Goal: Task Accomplishment & Management: Complete application form

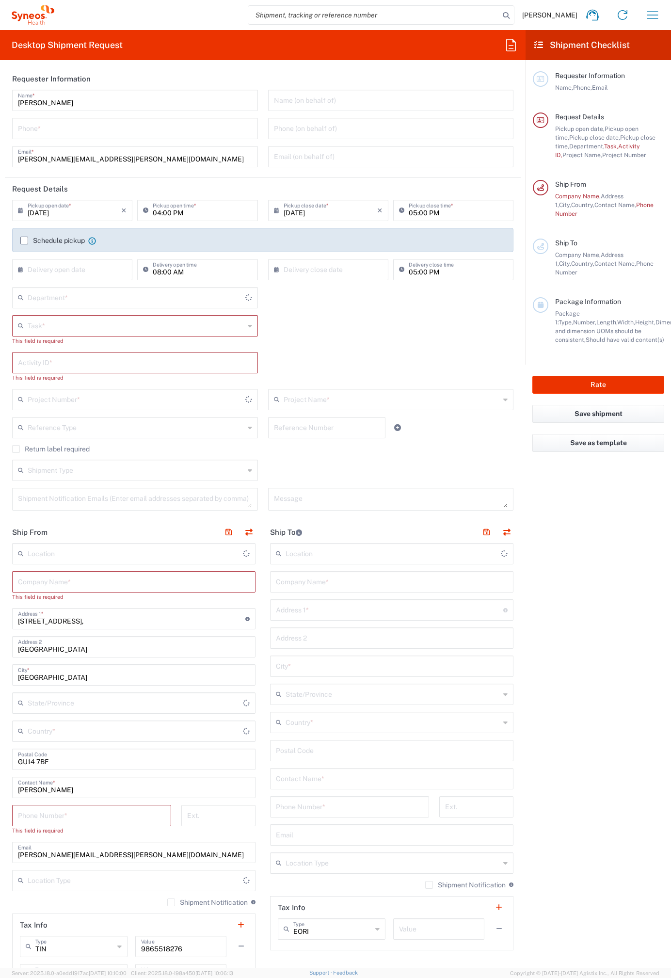
type input "[GEOGRAPHIC_DATA]"
type input "Syneos Health UK Limited"
type input "4510"
click at [649, 13] on icon "button" at bounding box center [653, 15] width 16 height 16
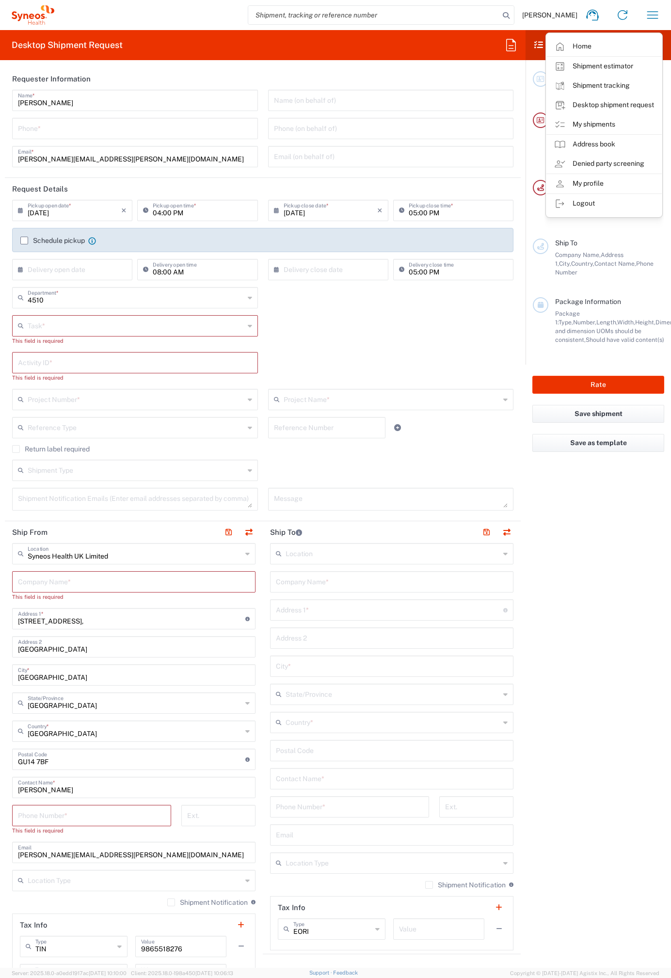
click at [497, 44] on agx-form-header "Desktop Shipment Request" at bounding box center [262, 45] width 525 height 30
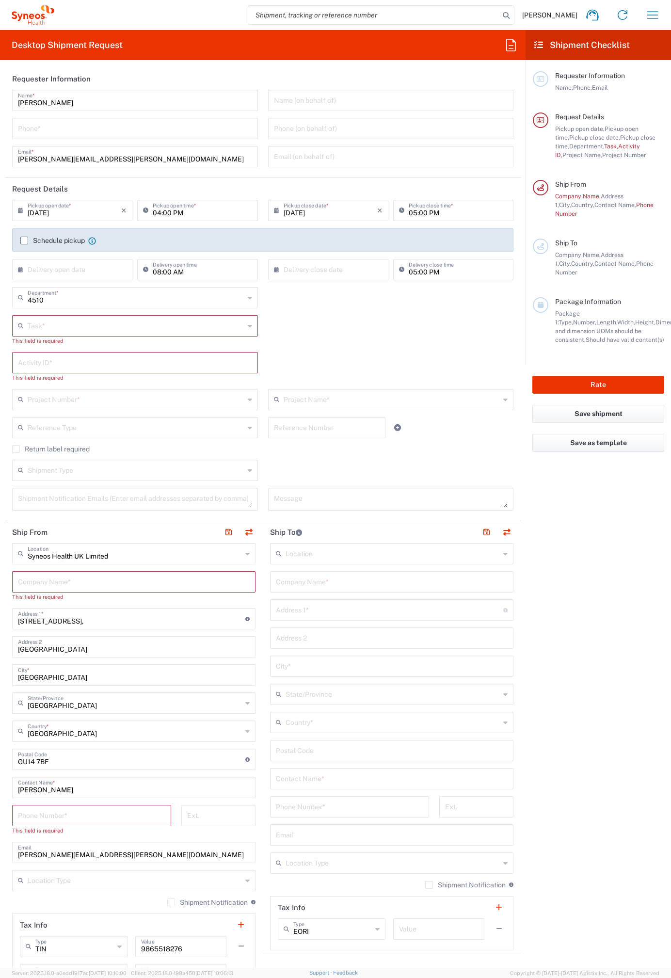
click at [509, 41] on icon at bounding box center [511, 45] width 16 height 16
click at [516, 114] on span "[PERSON_NAME]" at bounding box center [529, 115] width 55 height 8
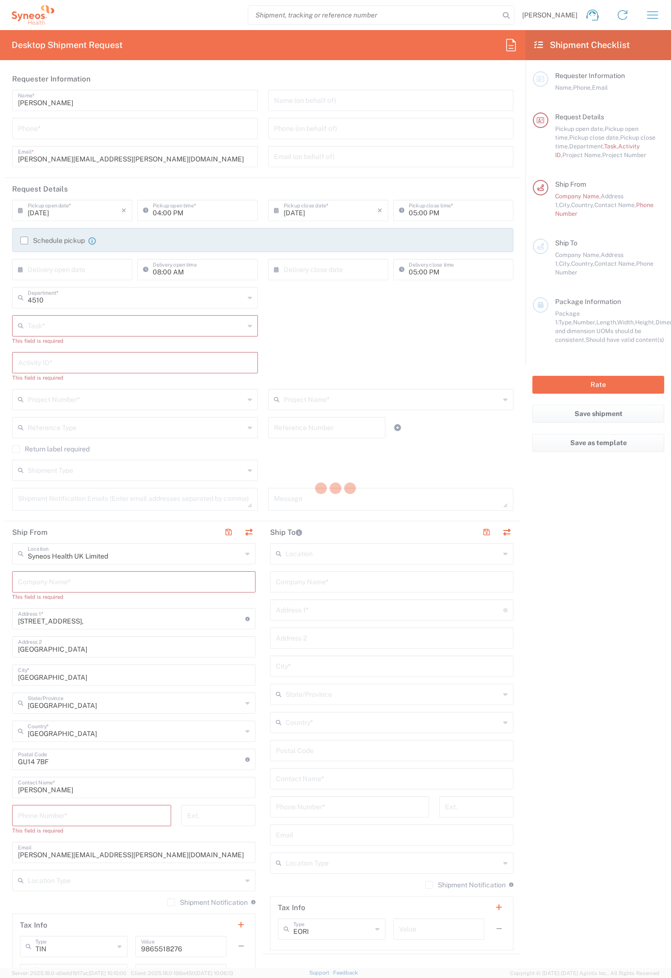
type input "07812176749"
type input "Break/Fix"
type input "."
type input "2017 4510-IT Operations"
type input "Project"
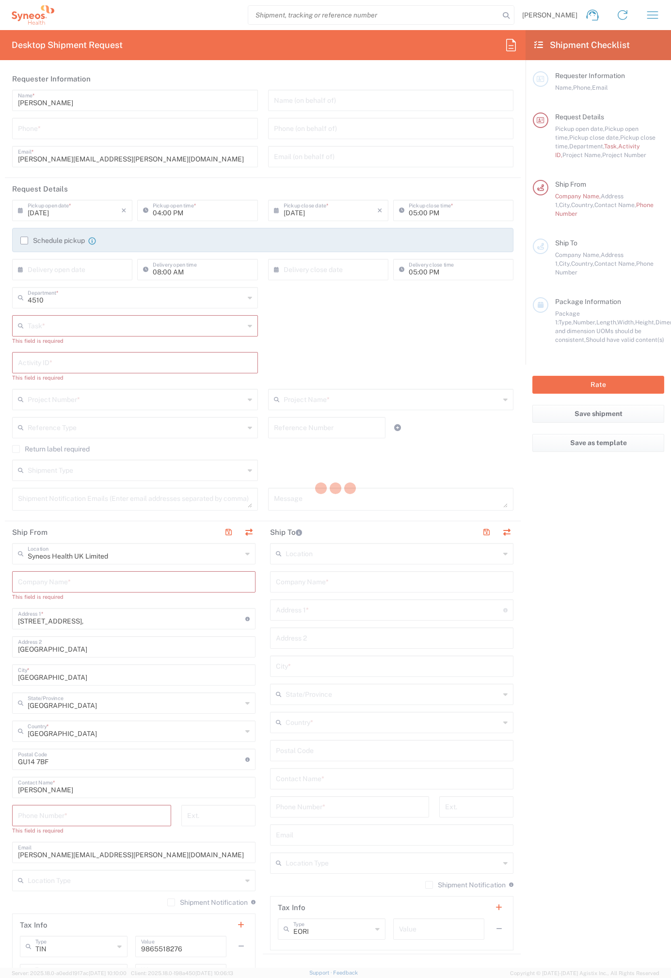
type input "2017.4510_IT_[MEDICAL_DATA]"
type textarea "[PERSON_NAME][EMAIL_ADDRESS][PERSON_NAME][DOMAIN_NAME]"
type input "Syneos Health"
type input "[STREET_ADDRESS]"
type input "Bracknell"
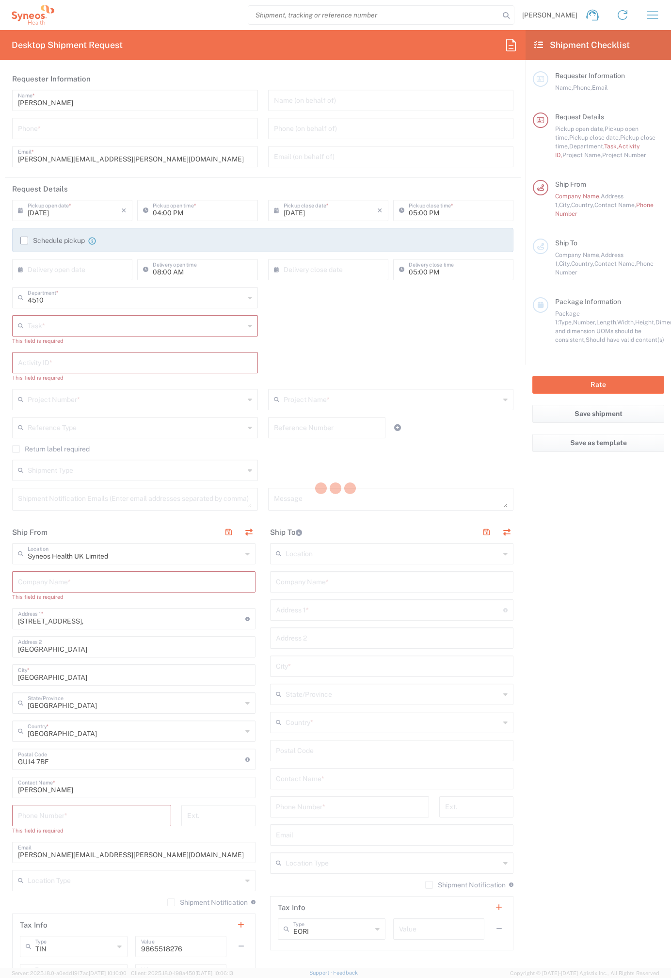
type input "RG12 7NU"
type input "07812176749"
type input "Residential/Home"
type input "Syneos Health"
type input "[STREET_ADDRESS]"
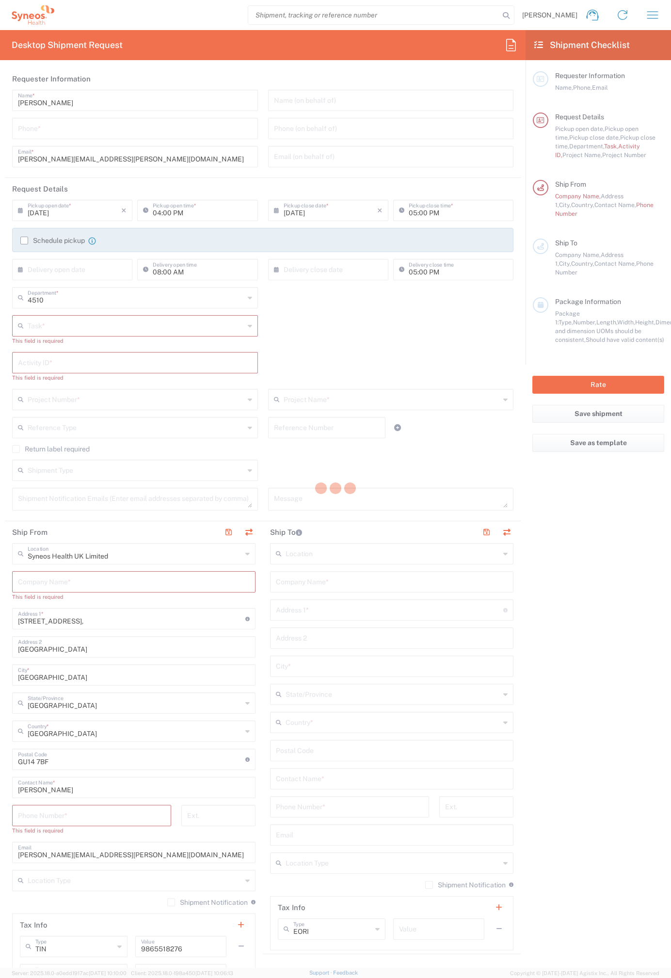
type input "Uxbridge"
type input "[GEOGRAPHIC_DATA]"
type input "UB10 9PR"
type input "[PERSON_NAME]"
type input "07971261187"
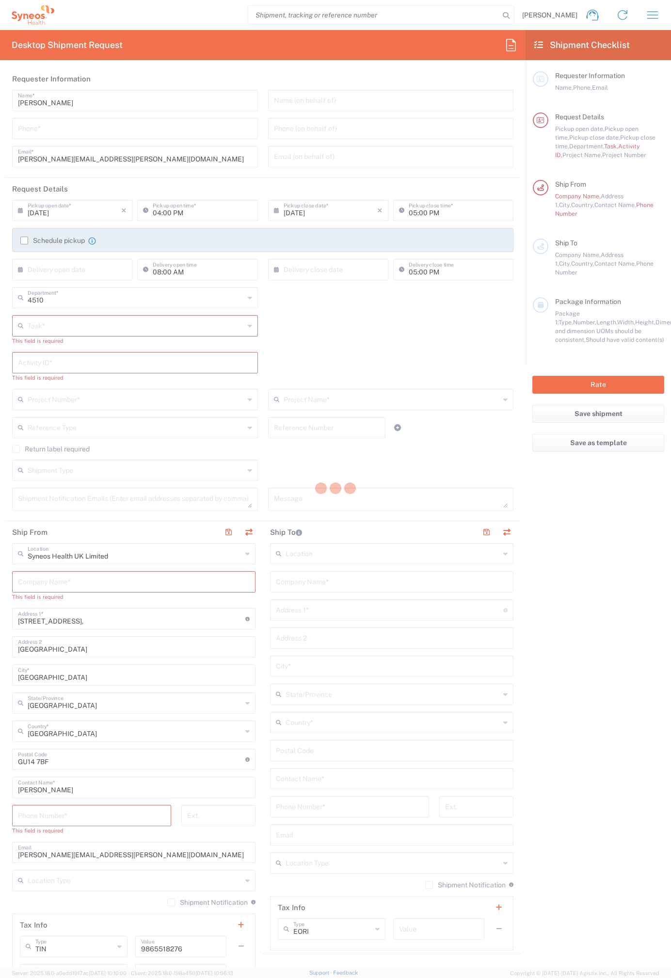
type input "[PERSON_NAME][EMAIL_ADDRESS][PERSON_NAME][DOMAIN_NAME]"
type input "Residential/Home"
type input "Adult Signature Required"
type input "Sender/Shipper"
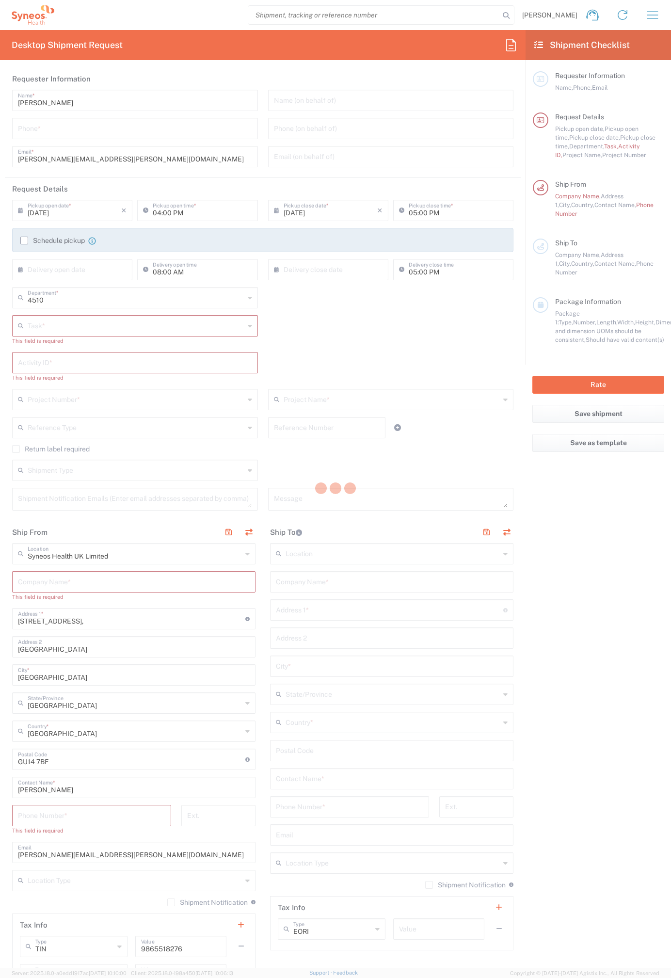
type input "12:00 PM"
type input "04:00 PM"
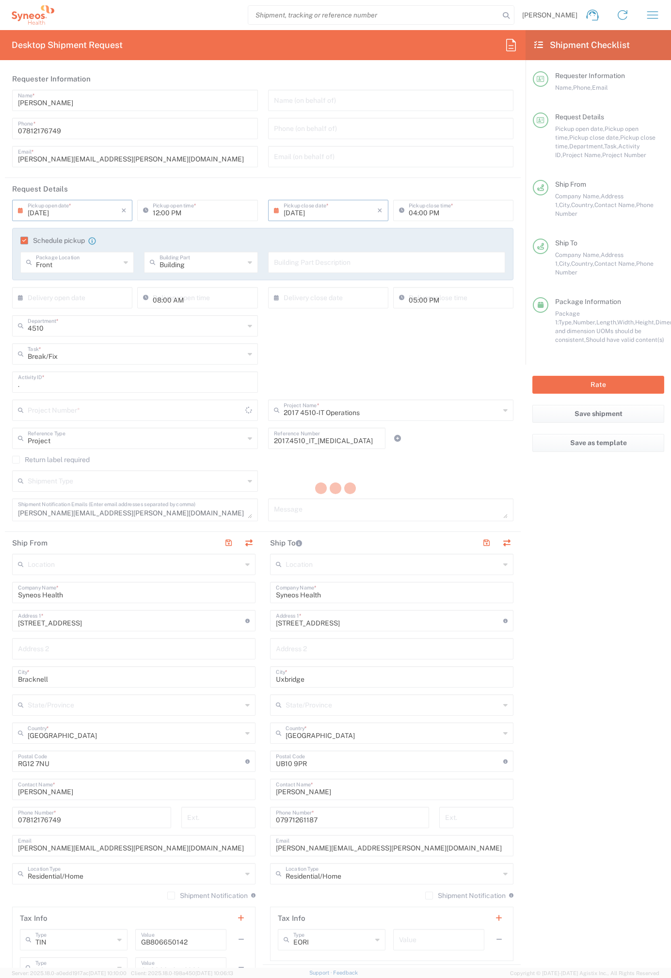
type input "Medium Box"
type input "2017.4510_IT_[MEDICAL_DATA]"
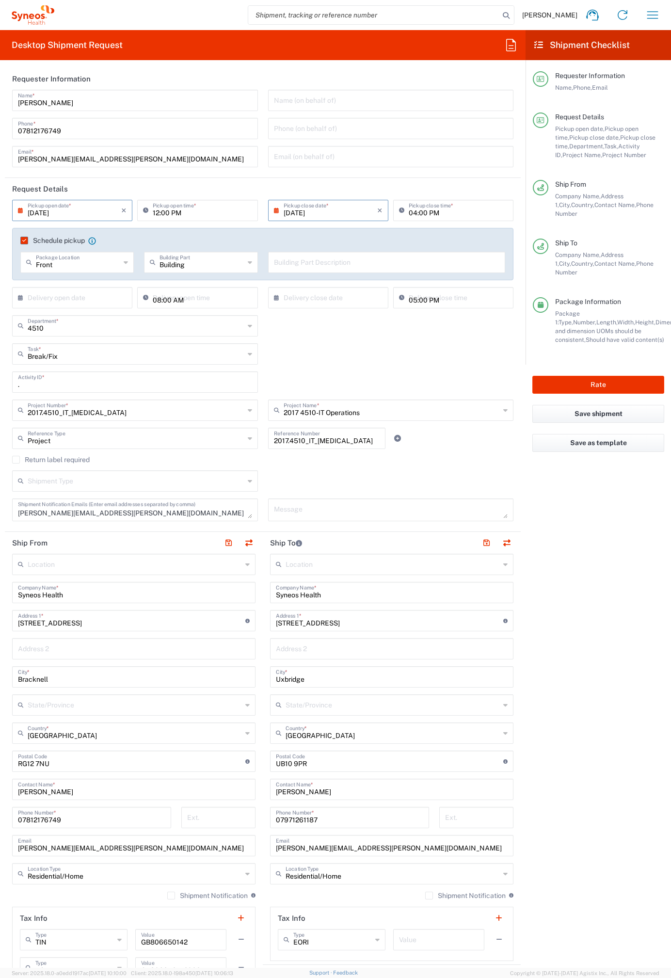
click at [63, 213] on input "[DATE]" at bounding box center [75, 209] width 94 height 17
click at [366, 335] on div "4510 Department * 4510 3000 3100 3109 3110 3111 3112 3125 3130 3135 3136 3150 3…" at bounding box center [262, 329] width 511 height 28
click at [430, 213] on input "04:00 PM" at bounding box center [458, 209] width 99 height 17
type input "06:00 PM"
click at [380, 354] on div "Break/Fix Task * Break/Fix Inventory Transfer New Hire Other Refresh" at bounding box center [262, 357] width 511 height 28
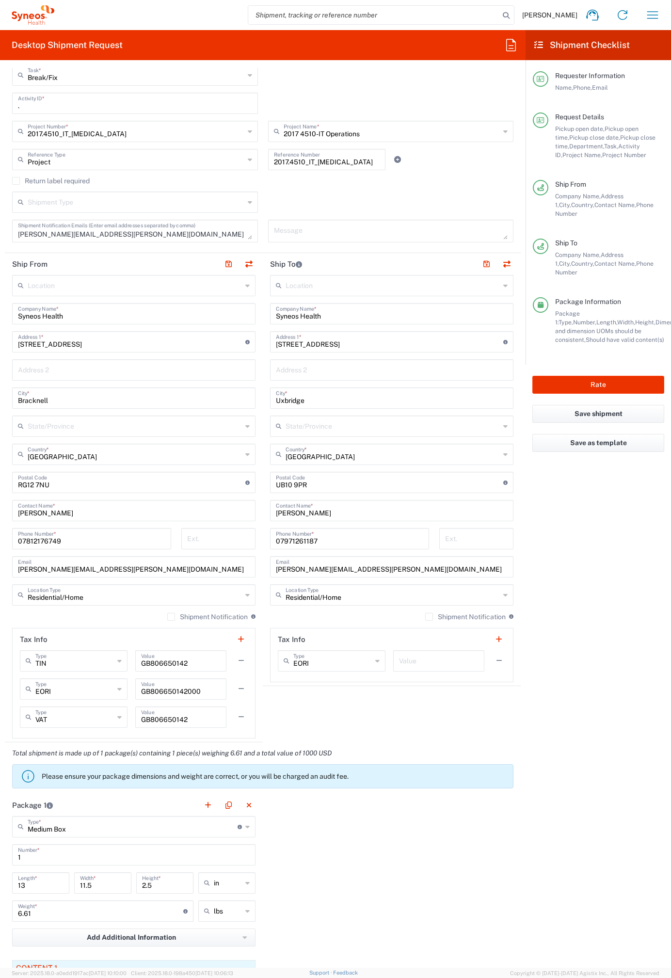
scroll to position [286, 0]
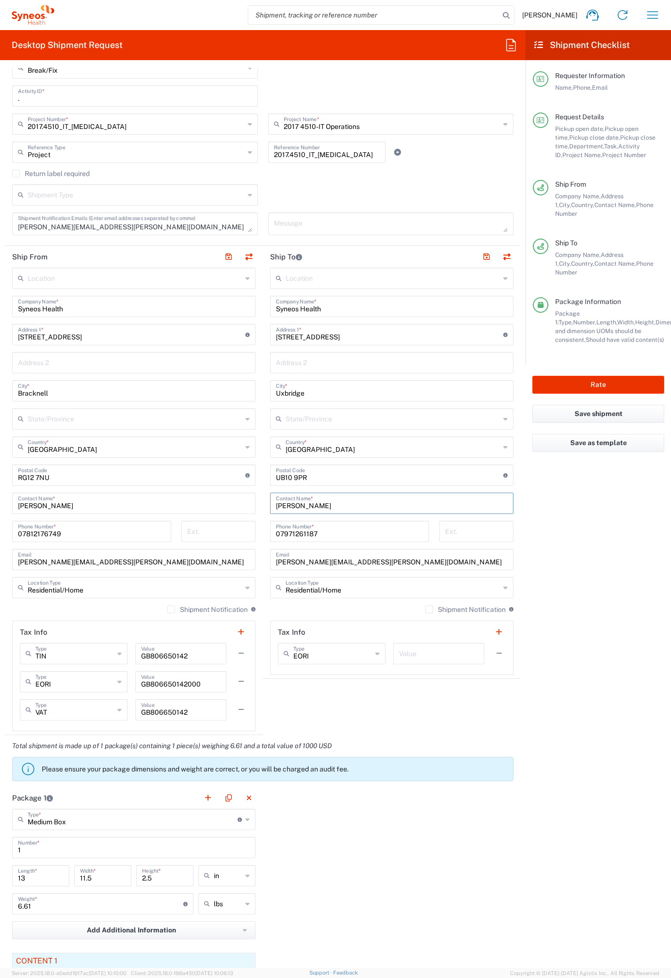
drag, startPoint x: 351, startPoint y: 505, endPoint x: 250, endPoint y: 502, distance: 101.4
click at [250, 502] on div "Ship From Location [PERSON_NAME] LLC-[GEOGRAPHIC_DATA] [GEOGRAPHIC_DATA] [GEOGR…" at bounding box center [263, 490] width 516 height 489
paste input "[PERSON_NAME]"
type input "[PERSON_NAME]"
drag, startPoint x: 345, startPoint y: 336, endPoint x: 196, endPoint y: 330, distance: 148.5
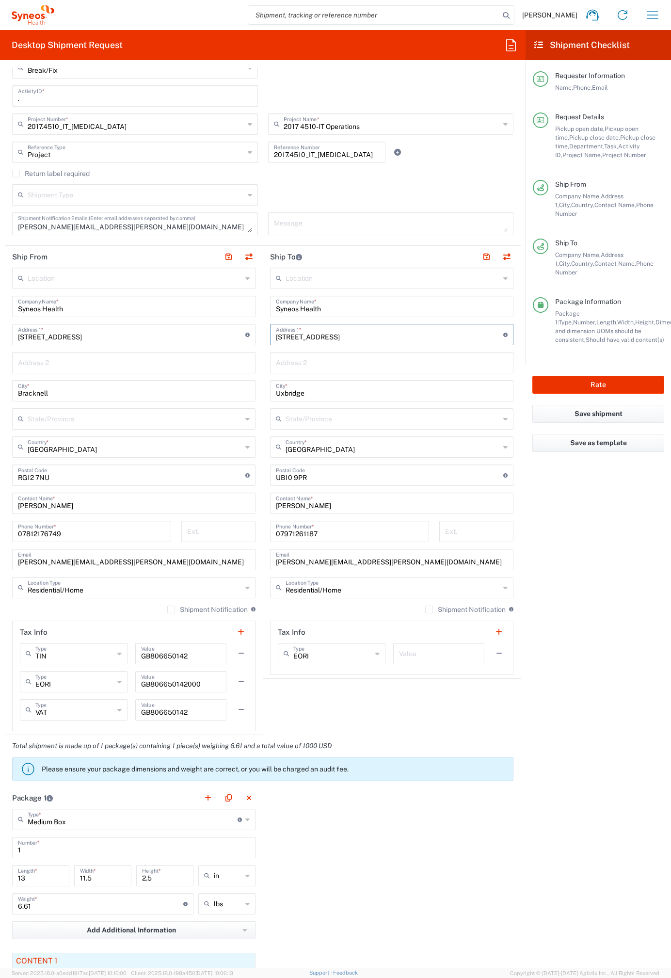
click at [196, 330] on div "Ship From Location [PERSON_NAME] LLC-[GEOGRAPHIC_DATA] [GEOGRAPHIC_DATA] [GEOGR…" at bounding box center [263, 490] width 516 height 489
paste input "29 Knightly Avenu"
type input "[STREET_ADDRESS]"
click at [344, 365] on input "text" at bounding box center [392, 361] width 232 height 17
paste input "Trumpington"
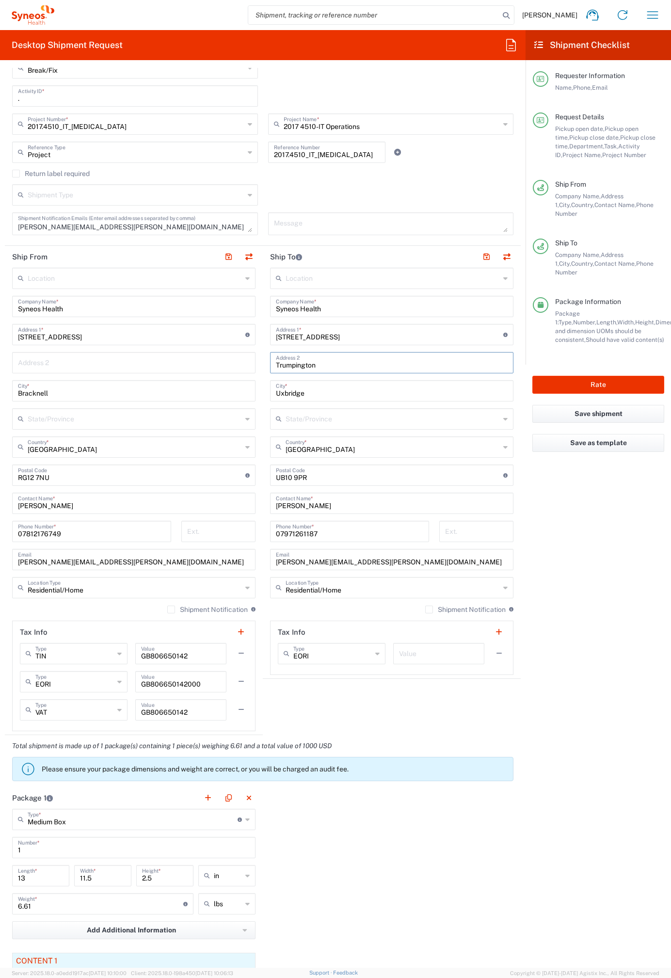
type input "Trumpington"
click at [290, 392] on input "Uxbridge" at bounding box center [392, 390] width 232 height 17
paste input "Cambridgeshir"
type input "[GEOGRAPHIC_DATA]"
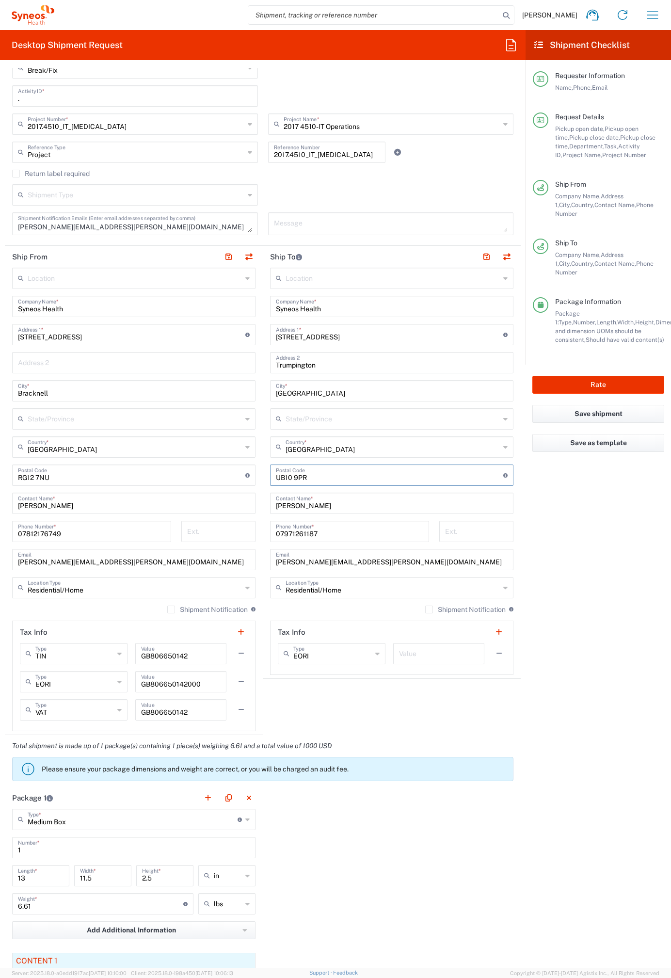
drag, startPoint x: 316, startPoint y: 479, endPoint x: 235, endPoint y: 479, distance: 80.5
click at [235, 479] on div "Ship From Location [PERSON_NAME] LLC-[GEOGRAPHIC_DATA] [GEOGRAPHIC_DATA] [GEOGR…" at bounding box center [263, 490] width 516 height 489
paste input "CB20AN"
type input "CB20AN"
drag, startPoint x: 326, startPoint y: 531, endPoint x: 242, endPoint y: 535, distance: 84.5
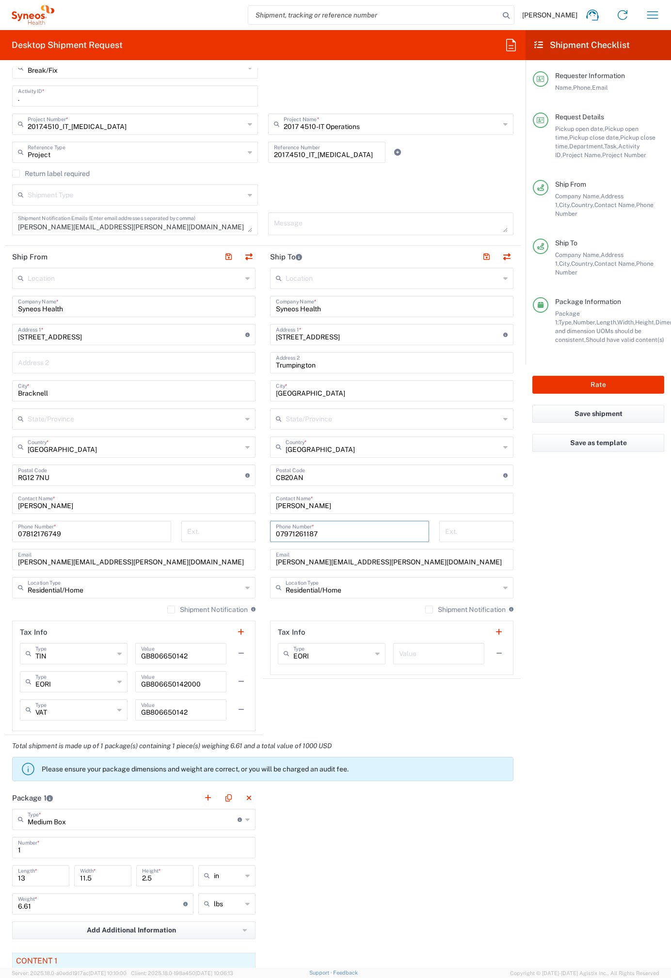
click at [242, 535] on div "Ship From Location [PERSON_NAME] LLC-[GEOGRAPHIC_DATA] [GEOGRAPHIC_DATA] [GEOGR…" at bounding box center [263, 490] width 516 height 489
paste input "453305390"
type input "07453305390"
click at [407, 562] on input "[PERSON_NAME][EMAIL_ADDRESS][PERSON_NAME][DOMAIN_NAME]" at bounding box center [392, 558] width 232 height 17
drag, startPoint x: 399, startPoint y: 564, endPoint x: 203, endPoint y: 560, distance: 195.9
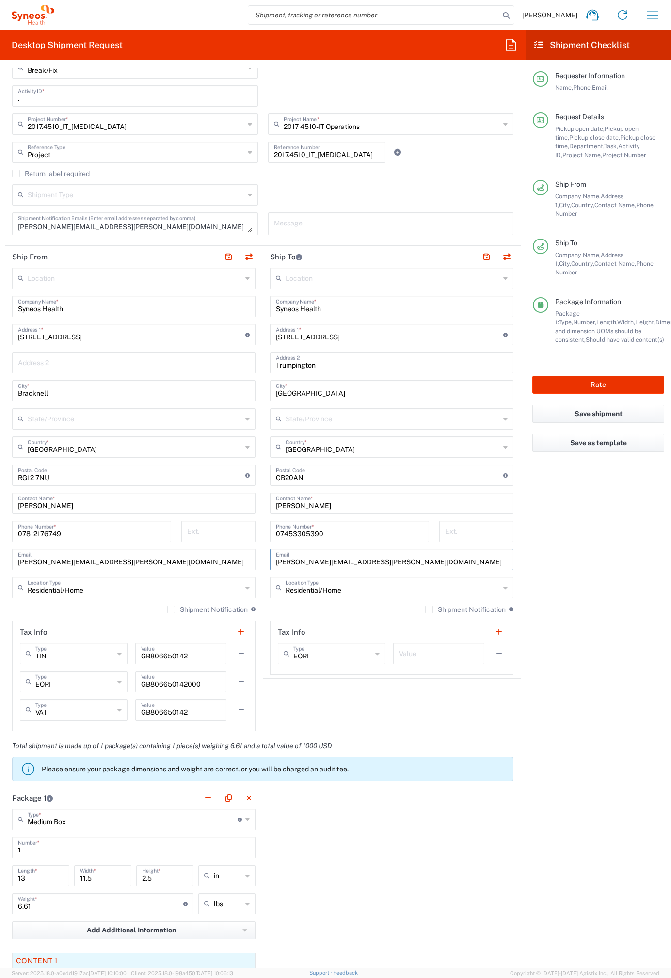
click at [203, 560] on div "Ship From Location [PERSON_NAME] LLC-[GEOGRAPHIC_DATA] [GEOGRAPHIC_DATA] [GEOGR…" at bounding box center [263, 490] width 516 height 489
paste input "[EMAIL_ADDRESS]"
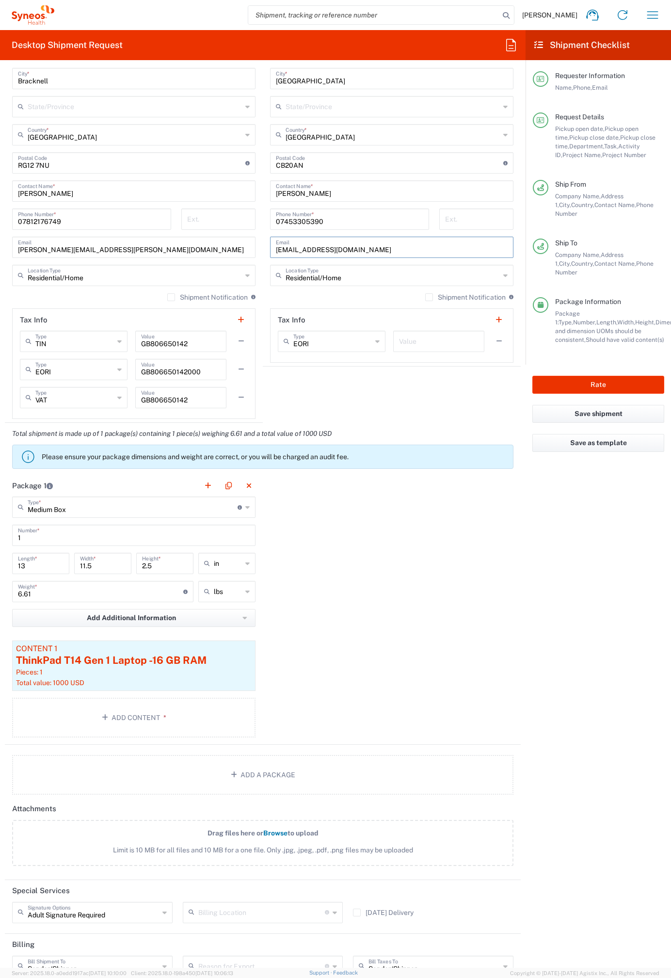
scroll to position [709, 0]
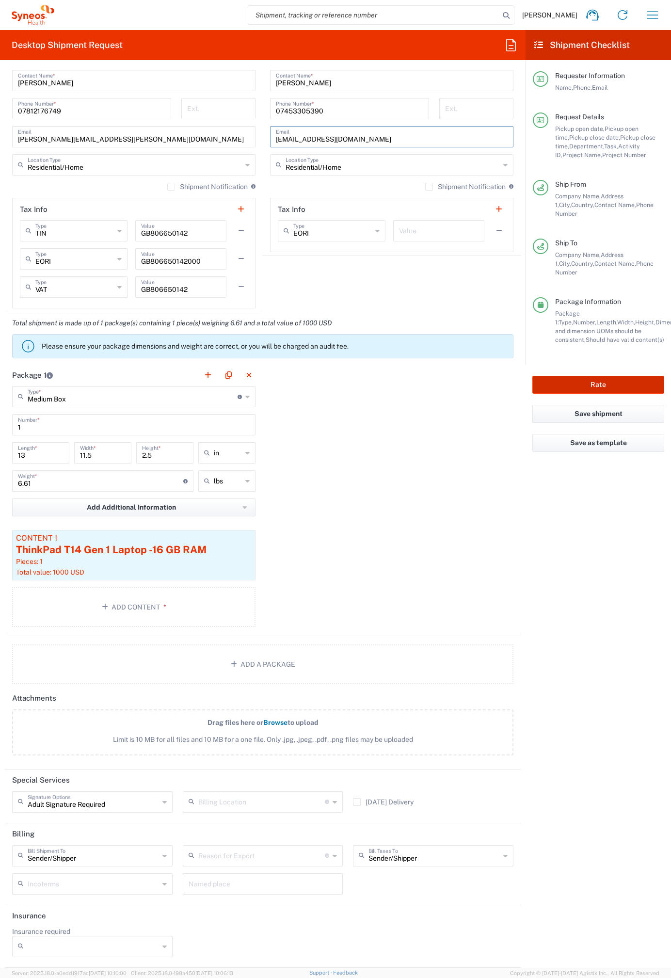
type input "[EMAIL_ADDRESS][DOMAIN_NAME]"
click at [613, 376] on button "Rate" at bounding box center [598, 385] width 132 height 18
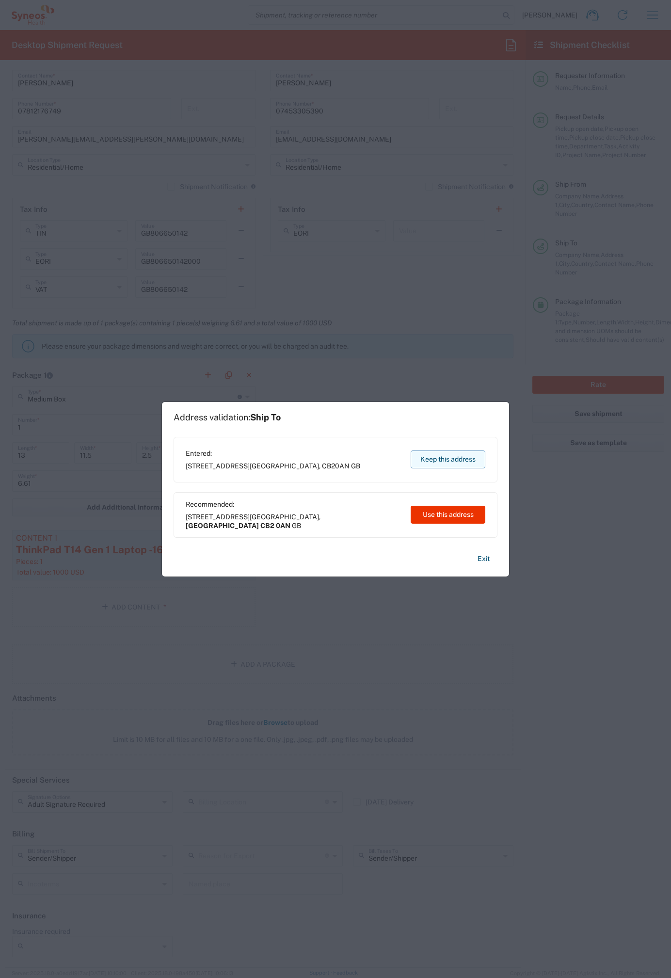
click at [442, 461] on button "Keep this address" at bounding box center [448, 459] width 75 height 18
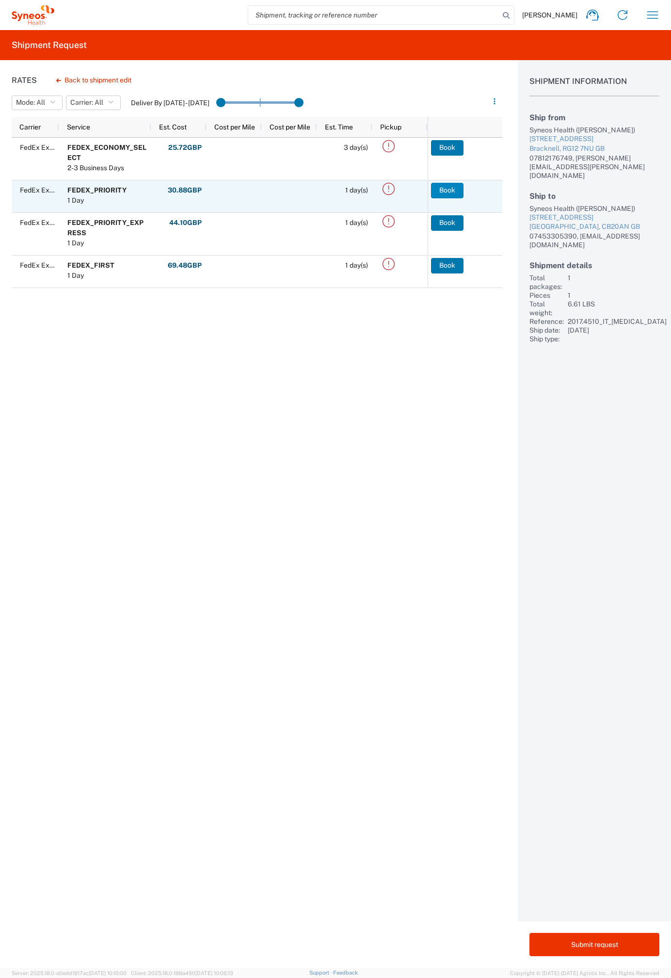
click at [443, 190] on button "Book" at bounding box center [447, 191] width 32 height 16
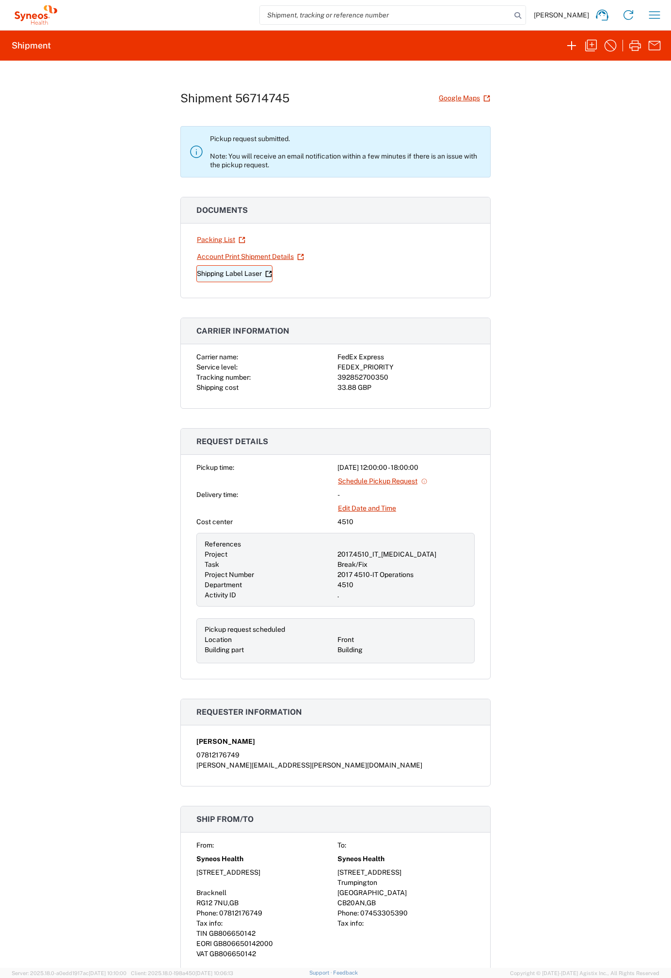
click at [241, 271] on link "Shipping Label Laser" at bounding box center [234, 273] width 76 height 17
click at [354, 376] on div "392852700350" at bounding box center [405, 377] width 137 height 10
copy div "392852700350"
